Goal: Information Seeking & Learning: Learn about a topic

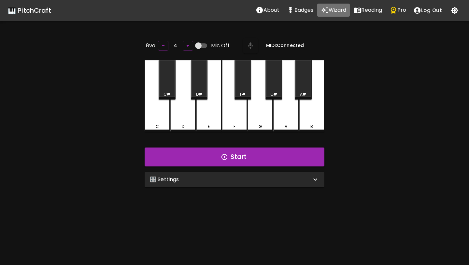
click at [334, 8] on p "Wizard" at bounding box center [338, 10] width 18 height 8
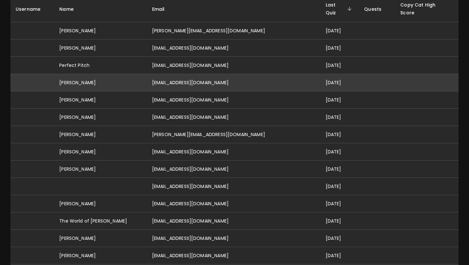
scroll to position [86, 0]
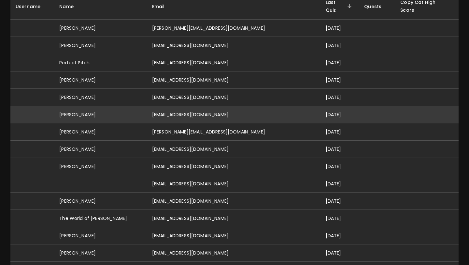
click at [249, 106] on td "arhanjhaveri@gmail.com" at bounding box center [234, 114] width 174 height 17
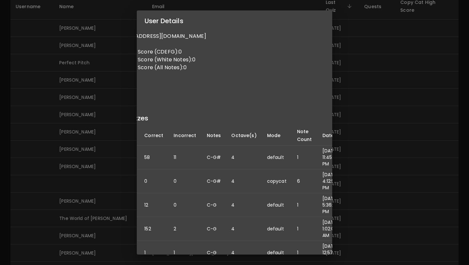
scroll to position [15, 0]
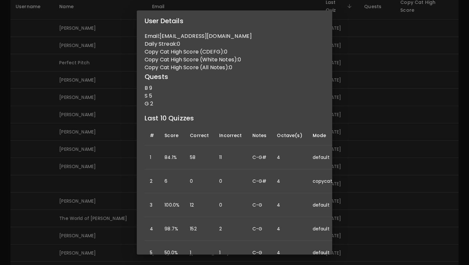
click at [365, 138] on div "User Details Name: Arhan Jhaveri Username: Email: arhanjhaveri@gmail.com Daily …" at bounding box center [234, 132] width 469 height 265
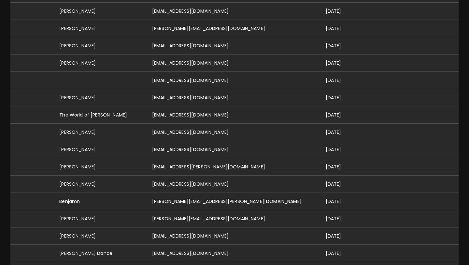
scroll to position [0, 0]
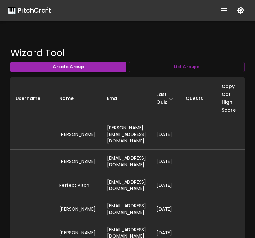
click at [222, 10] on icon "show more" at bounding box center [224, 10] width 6 height 4
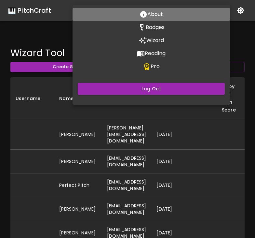
click at [222, 10] on button "About" at bounding box center [152, 14] width 158 height 13
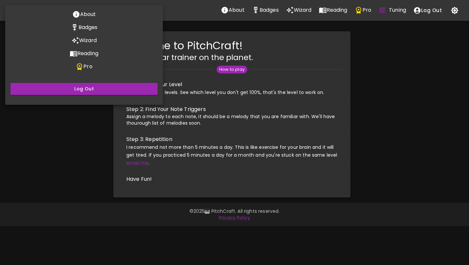
click at [386, 10] on div at bounding box center [234, 132] width 469 height 265
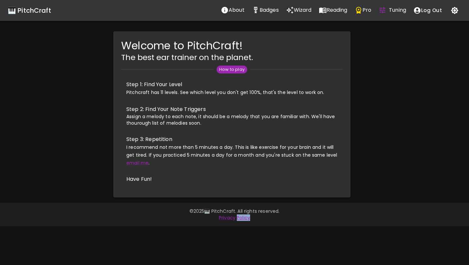
click at [386, 10] on body "🎹 PitchCraft About Badges Wizard Reading Pro Tuning Log Out Welcome to PitchCra…" at bounding box center [234, 132] width 469 height 265
click at [385, 10] on icon "Tuning Quiz" at bounding box center [382, 10] width 6 height 6
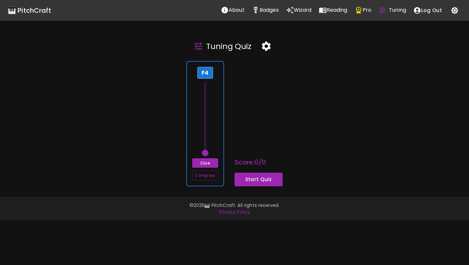
click at [216, 131] on div "F4 Clue Compare" at bounding box center [204, 123] width 37 height 125
drag, startPoint x: 205, startPoint y: 151, endPoint x: 205, endPoint y: 122, distance: 29.0
click at [205, 122] on span at bounding box center [205, 120] width 7 height 7
click at [210, 160] on button "Clue" at bounding box center [205, 162] width 26 height 9
click at [243, 179] on button "Start Quiz" at bounding box center [259, 179] width 48 height 14
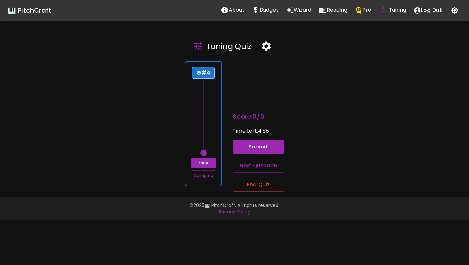
click at [205, 152] on span at bounding box center [203, 153] width 7 height 7
drag, startPoint x: 205, startPoint y: 152, endPoint x: 206, endPoint y: 103, distance: 48.9
click at [206, 103] on span at bounding box center [203, 100] width 7 height 7
click at [239, 145] on button "Submit" at bounding box center [259, 147] width 52 height 14
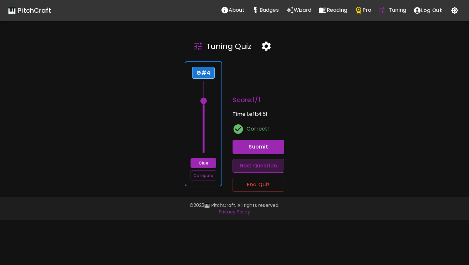
click at [253, 163] on button "Next Question" at bounding box center [259, 166] width 52 height 14
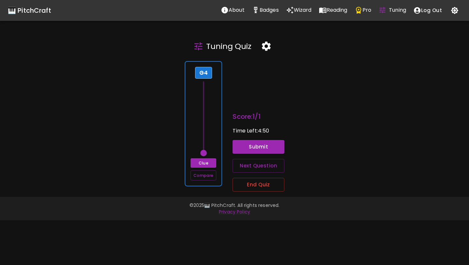
click at [204, 152] on span at bounding box center [203, 153] width 7 height 7
drag, startPoint x: 204, startPoint y: 152, endPoint x: 202, endPoint y: 107, distance: 44.7
click at [202, 108] on span at bounding box center [203, 107] width 7 height 7
click at [202, 107] on span at bounding box center [203, 107] width 7 height 7
click at [242, 143] on button "Submit" at bounding box center [259, 147] width 52 height 14
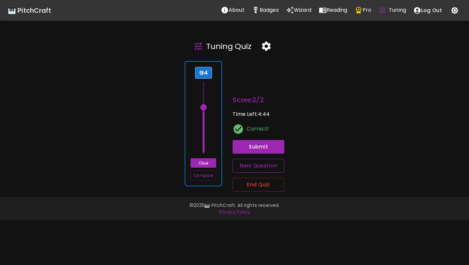
click at [248, 167] on button "Next Question" at bounding box center [259, 166] width 52 height 14
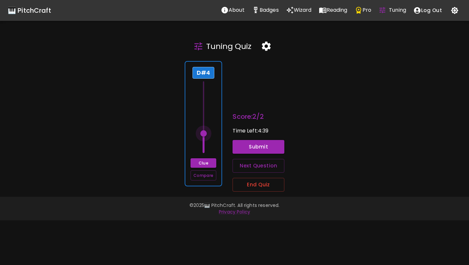
drag, startPoint x: 206, startPoint y: 153, endPoint x: 204, endPoint y: 130, distance: 22.9
click at [204, 130] on span at bounding box center [203, 133] width 7 height 7
click at [204, 130] on span at bounding box center [203, 126] width 7 height 7
click at [240, 143] on button "Submit" at bounding box center [259, 147] width 52 height 14
click at [249, 181] on button "End Quiz" at bounding box center [259, 185] width 52 height 14
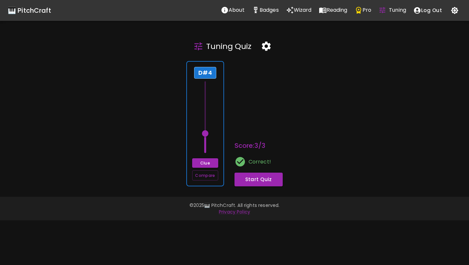
click at [269, 45] on icon "button" at bounding box center [266, 46] width 9 height 9
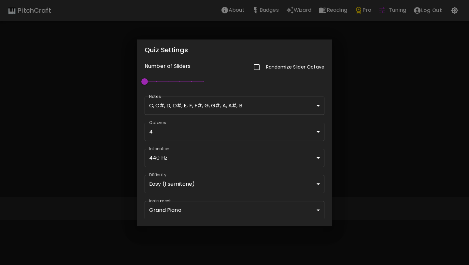
click at [211, 186] on body "🎹 PitchCraft About Badges Wizard Reading Pro Tuning Log Out Tuning Quiz D#4 Clu…" at bounding box center [234, 132] width 469 height 265
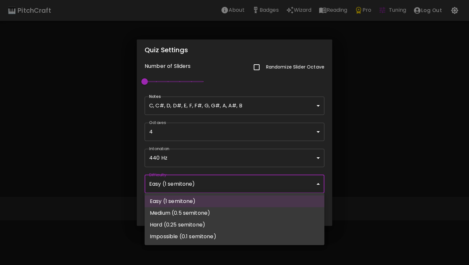
click at [195, 238] on li "Impossible (0.1 semitone)" at bounding box center [235, 236] width 180 height 12
type input "64.1"
type input "Impossible (0.1 semitone)"
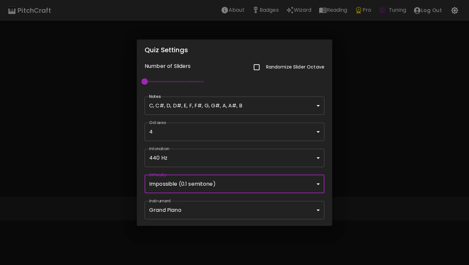
click at [381, 136] on div "Quiz Settings Number of Sliders Randomize Slider Octave 1 Notes C, C#, D, D#, E…" at bounding box center [234, 132] width 469 height 265
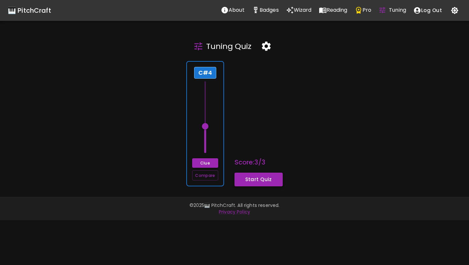
click at [244, 179] on button "Start Quiz" at bounding box center [259, 179] width 48 height 14
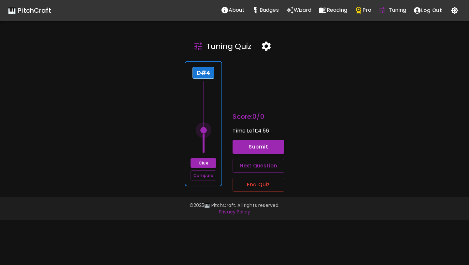
drag, startPoint x: 205, startPoint y: 112, endPoint x: 204, endPoint y: 129, distance: 17.0
click at [204, 130] on span at bounding box center [203, 130] width 7 height 7
click at [204, 129] on span at bounding box center [203, 129] width 7 height 7
click at [204, 131] on span at bounding box center [203, 130] width 7 height 7
type input "62.9"
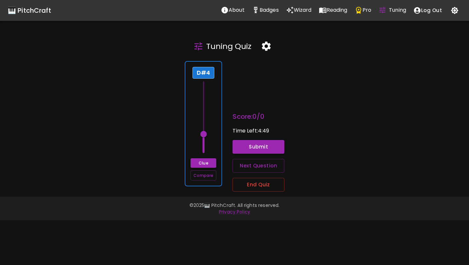
click at [205, 160] on button "Clue" at bounding box center [204, 162] width 26 height 9
click at [208, 178] on button "Compare" at bounding box center [204, 175] width 26 height 10
click at [248, 146] on button "Submit" at bounding box center [259, 147] width 52 height 14
click at [209, 175] on button "Compare" at bounding box center [204, 175] width 26 height 10
click at [217, 146] on div "D#4 Clue Compare" at bounding box center [203, 123] width 37 height 125
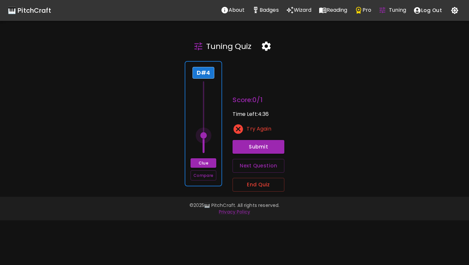
click at [204, 136] on span at bounding box center [203, 135] width 7 height 7
click at [201, 176] on button "Compare" at bounding box center [204, 175] width 26 height 10
click at [203, 193] on div "🎹 PitchCraft About Badges Wizard Reading Pro Tuning Log Out Tuning Quiz D#4 Clu…" at bounding box center [234, 132] width 469 height 265
click at [205, 137] on span at bounding box center [203, 136] width 7 height 7
drag, startPoint x: 205, startPoint y: 137, endPoint x: 205, endPoint y: 133, distance: 3.9
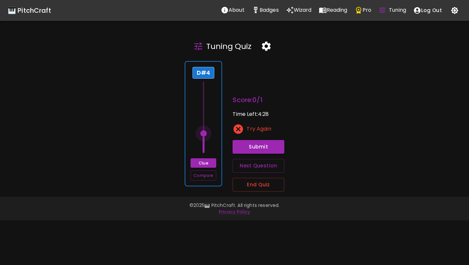
click at [205, 133] on span at bounding box center [203, 133] width 7 height 7
click at [210, 69] on div "D#4" at bounding box center [204, 73] width 22 height 12
click at [201, 164] on button "Clue" at bounding box center [204, 162] width 26 height 9
click at [201, 173] on button "Compare" at bounding box center [204, 175] width 26 height 10
click at [251, 150] on button "Submit" at bounding box center [259, 147] width 52 height 14
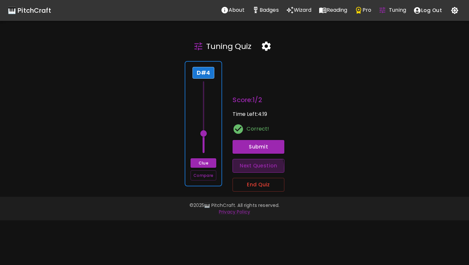
click at [250, 168] on button "Next Question" at bounding box center [259, 166] width 52 height 14
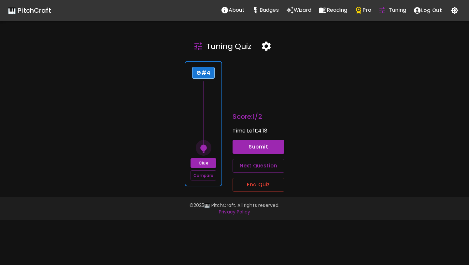
click at [205, 148] on span at bounding box center [203, 147] width 7 height 7
drag, startPoint x: 205, startPoint y: 148, endPoint x: 204, endPoint y: 105, distance: 43.0
click at [204, 105] on span at bounding box center [203, 104] width 7 height 7
type input "67.4"
click at [202, 160] on button "Clue" at bounding box center [204, 162] width 26 height 9
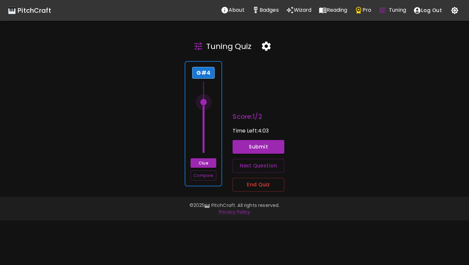
type input "68"
drag, startPoint x: 205, startPoint y: 105, endPoint x: 205, endPoint y: 101, distance: 3.9
click at [205, 101] on span at bounding box center [203, 100] width 7 height 7
click at [197, 161] on button "Clue" at bounding box center [204, 162] width 26 height 9
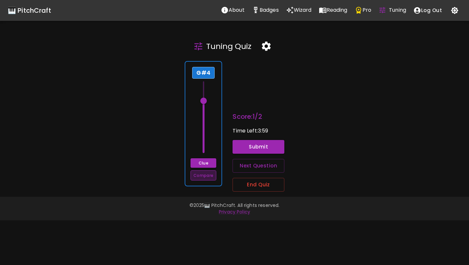
click at [208, 176] on button "Compare" at bounding box center [204, 175] width 26 height 10
click at [249, 143] on button "Submit" at bounding box center [259, 147] width 52 height 14
click at [319, 94] on div "G#4 Clue Compare Score: 2 / 3 Time Left: 3:56 Correct! Submit Next Question End…" at bounding box center [232, 124] width 474 height 136
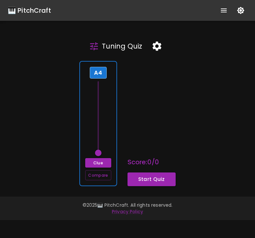
click at [223, 10] on icon "show more" at bounding box center [224, 10] width 6 height 4
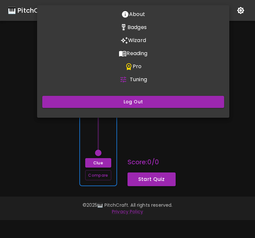
click at [239, 40] on div at bounding box center [127, 119] width 255 height 238
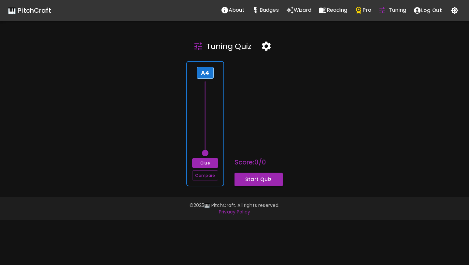
click at [389, 7] on button "Tuning" at bounding box center [392, 10] width 35 height 13
